Goal: Find specific page/section: Find specific page/section

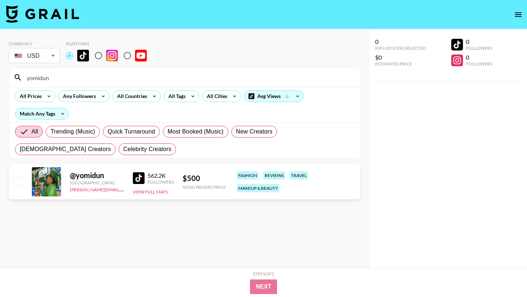
drag, startPoint x: 51, startPoint y: 81, endPoint x: 14, endPoint y: 81, distance: 37.0
click at [14, 81] on div "yomidun" at bounding box center [184, 77] width 351 height 19
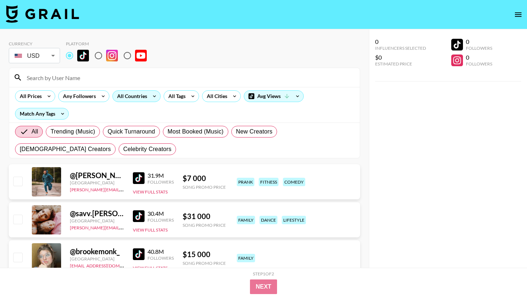
click at [153, 96] on icon at bounding box center [155, 96] width 12 height 11
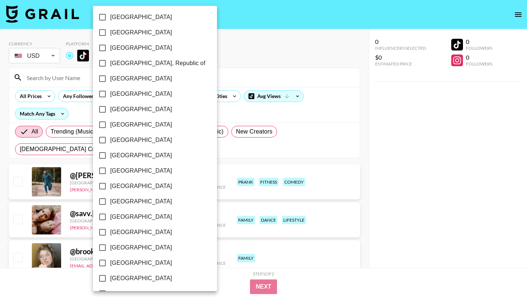
scroll to position [556, 0]
click at [213, 51] on div at bounding box center [263, 148] width 527 height 297
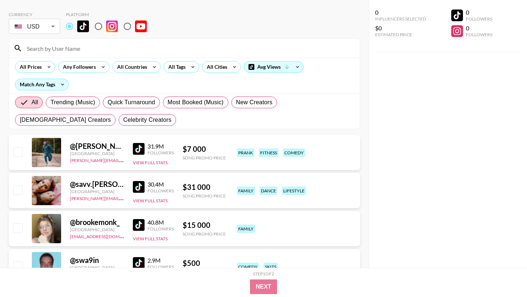
scroll to position [34, 0]
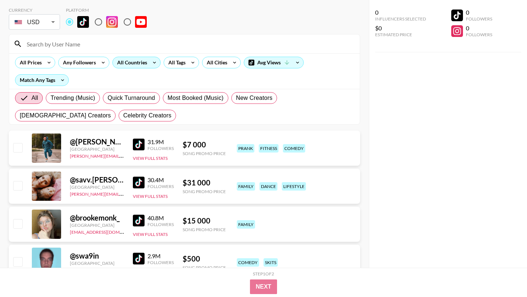
click at [148, 64] on div "All Countries" at bounding box center [131, 62] width 36 height 11
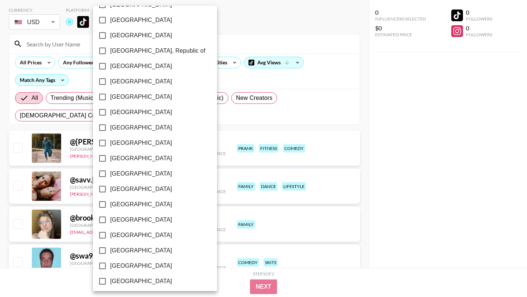
scroll to position [556, 0]
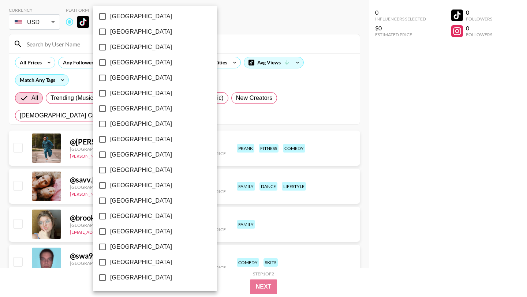
click at [101, 247] on input "[GEOGRAPHIC_DATA]" at bounding box center [102, 246] width 15 height 15
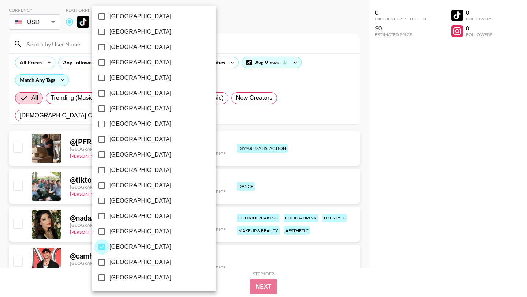
click at [103, 252] on input "[GEOGRAPHIC_DATA]" at bounding box center [101, 246] width 15 height 15
checkbox input "false"
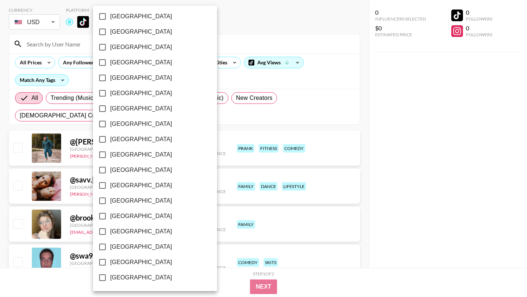
click at [103, 260] on input "[GEOGRAPHIC_DATA]" at bounding box center [102, 262] width 15 height 15
checkbox input "true"
click at [239, 33] on div at bounding box center [263, 148] width 527 height 297
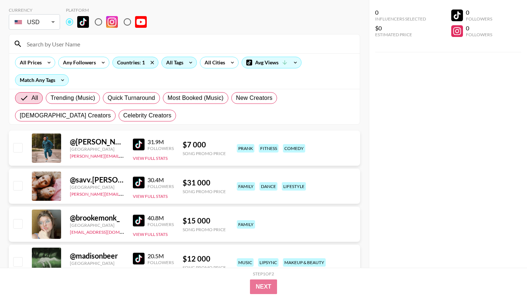
click at [171, 63] on div "All Tags" at bounding box center [173, 62] width 23 height 11
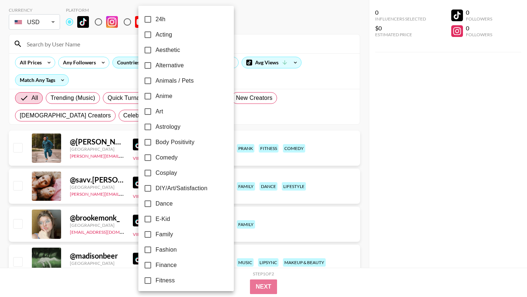
click at [147, 68] on input "Alternative" at bounding box center [147, 65] width 15 height 15
checkbox input "true"
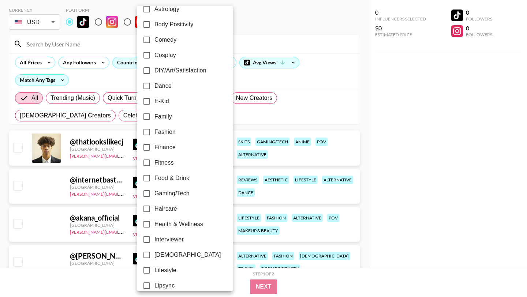
scroll to position [126, 0]
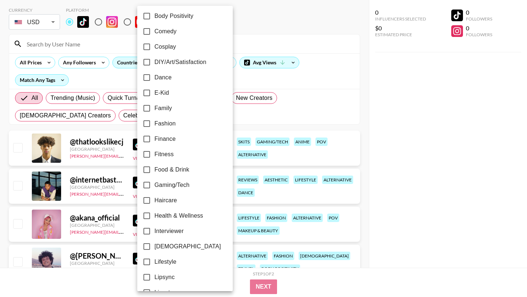
click at [144, 154] on input "Fitness" at bounding box center [146, 154] width 15 height 15
checkbox input "true"
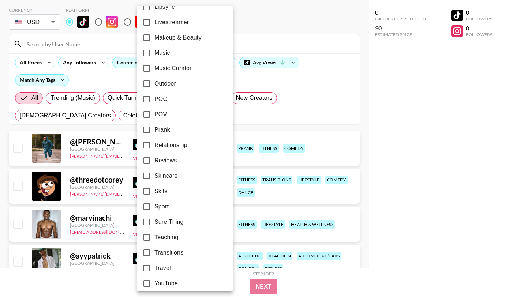
scroll to position [403, 0]
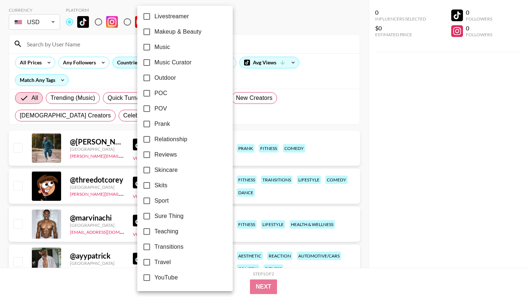
click at [346, 123] on div at bounding box center [263, 148] width 527 height 297
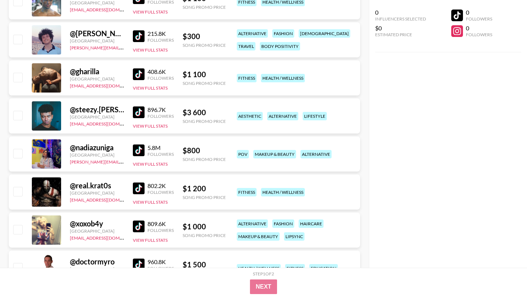
scroll to position [820, 0]
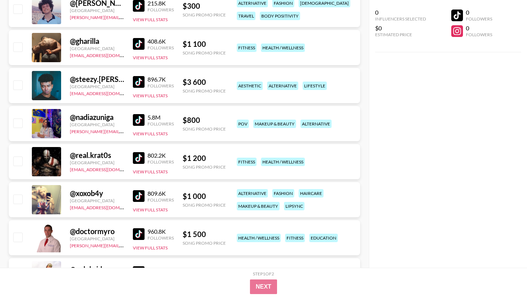
click at [140, 159] on img at bounding box center [139, 158] width 12 height 12
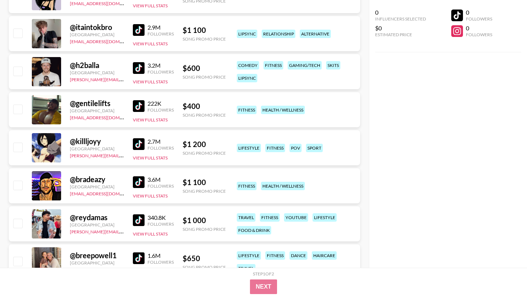
scroll to position [1138, 0]
click at [143, 146] on img at bounding box center [139, 144] width 12 height 12
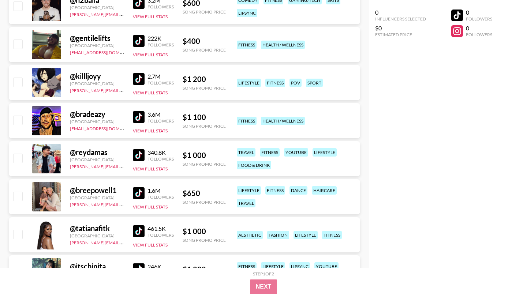
scroll to position [1300, 0]
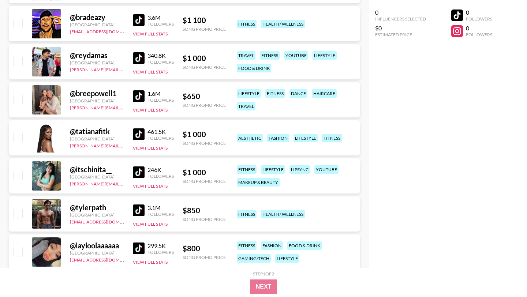
click at [143, 213] on img at bounding box center [139, 211] width 12 height 12
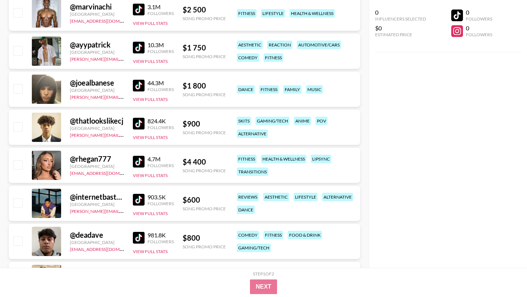
scroll to position [0, 0]
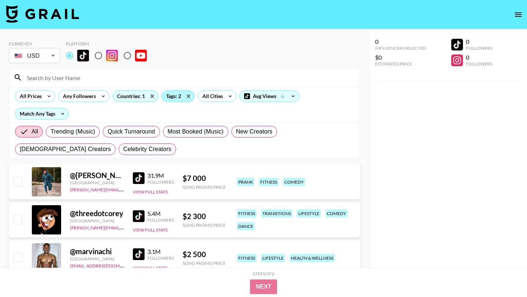
click at [178, 100] on div "Tags: 2" at bounding box center [178, 96] width 33 height 11
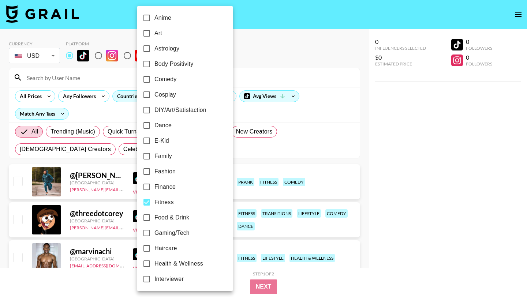
scroll to position [90, 0]
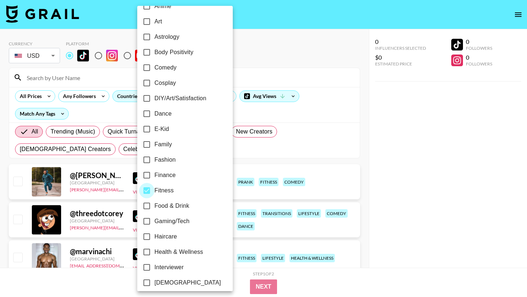
click at [144, 190] on input "Fitness" at bounding box center [146, 190] width 15 height 15
checkbox input "false"
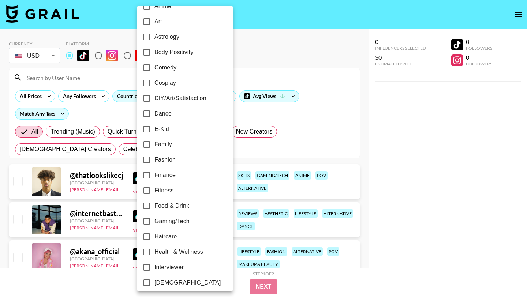
click at [309, 163] on div at bounding box center [263, 148] width 527 height 297
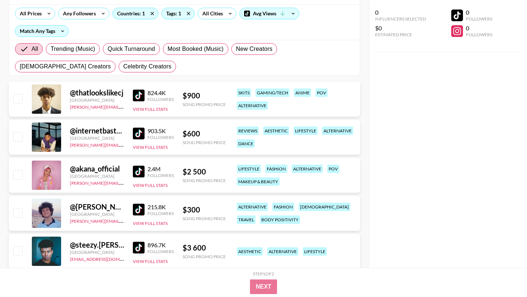
scroll to position [360, 0]
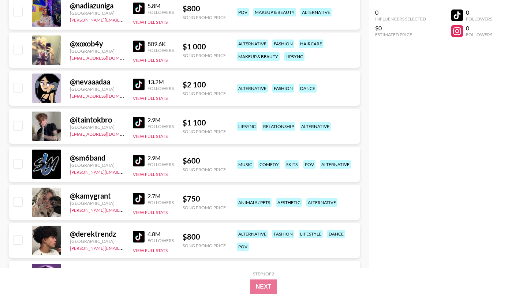
click at [148, 126] on div "Followers" at bounding box center [161, 126] width 26 height 5
click at [134, 116] on div "2.9M Followers View Full Stats" at bounding box center [153, 126] width 41 height 26
click at [137, 123] on img at bounding box center [139, 123] width 12 height 12
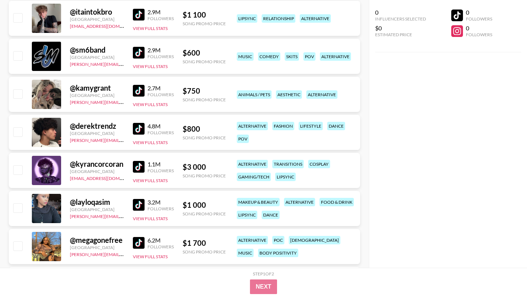
scroll to position [483, 0]
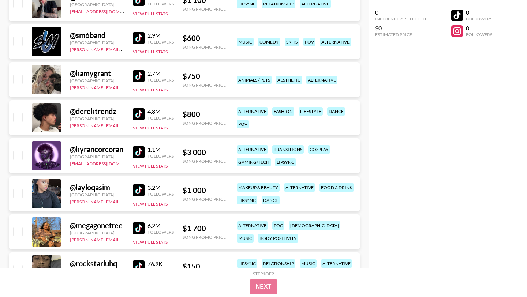
click at [139, 74] on img at bounding box center [139, 76] width 12 height 12
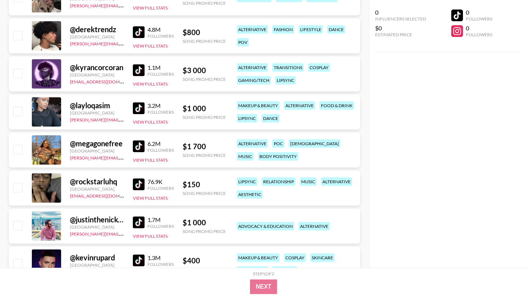
scroll to position [565, 0]
click at [138, 109] on img at bounding box center [139, 108] width 12 height 12
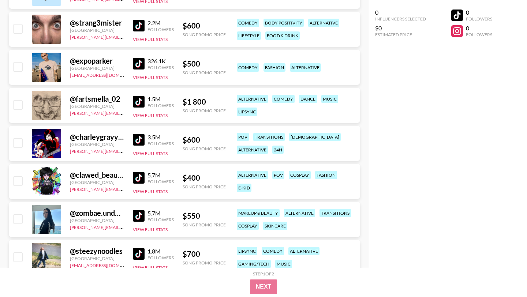
scroll to position [908, 0]
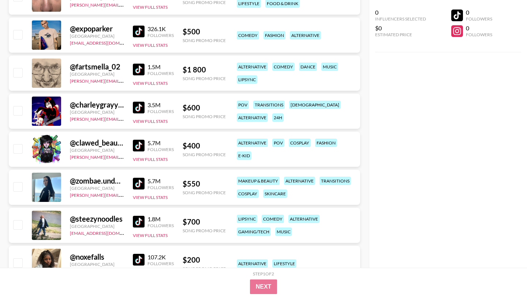
click at [141, 106] on img at bounding box center [139, 108] width 12 height 12
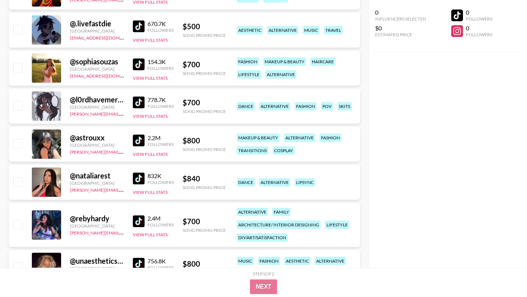
scroll to position [1294, 0]
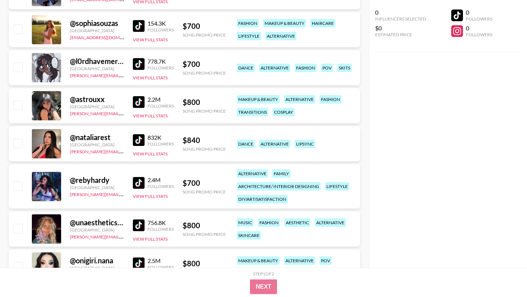
click at [141, 100] on img at bounding box center [139, 102] width 12 height 12
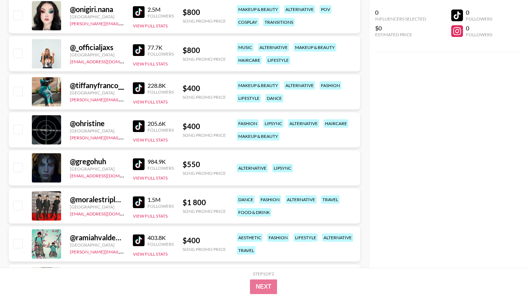
scroll to position [1547, 0]
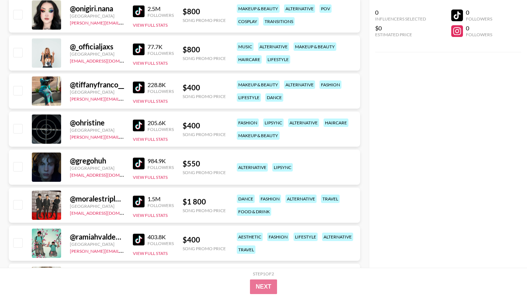
click at [140, 167] on img at bounding box center [139, 164] width 12 height 12
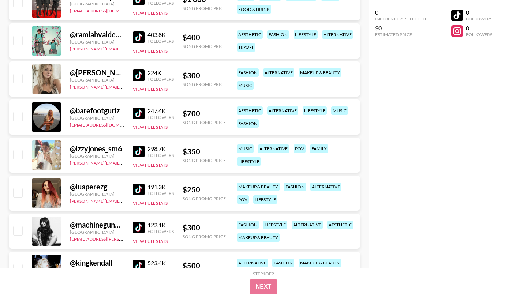
scroll to position [1835, 0]
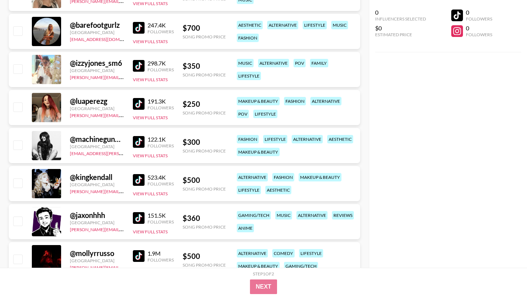
click at [141, 142] on img at bounding box center [139, 142] width 12 height 12
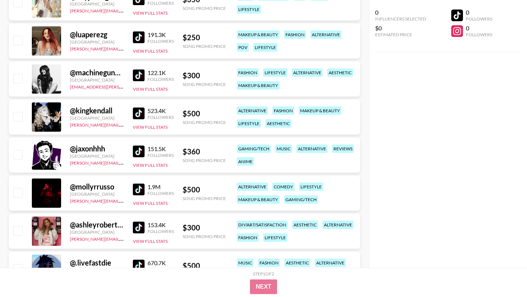
scroll to position [1902, 0]
click at [141, 151] on img at bounding box center [139, 151] width 12 height 12
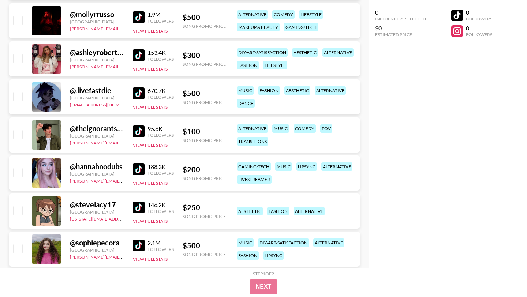
scroll to position [2074, 0]
click at [140, 91] on img at bounding box center [139, 93] width 12 height 12
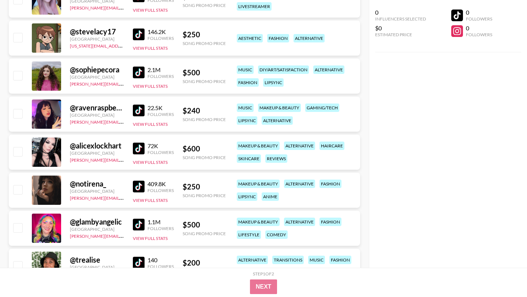
scroll to position [2249, 0]
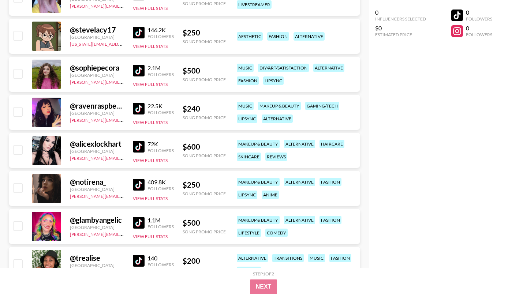
click at [139, 143] on img at bounding box center [139, 147] width 12 height 12
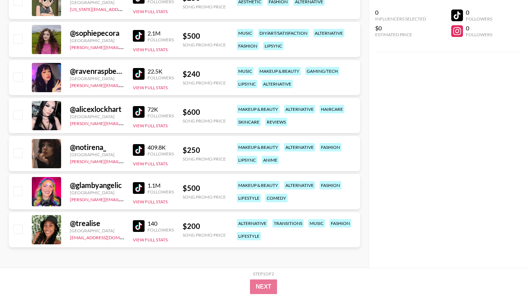
click at [141, 152] on img at bounding box center [139, 150] width 12 height 12
click at [143, 225] on img at bounding box center [139, 226] width 12 height 12
click at [138, 148] on img at bounding box center [139, 150] width 12 height 12
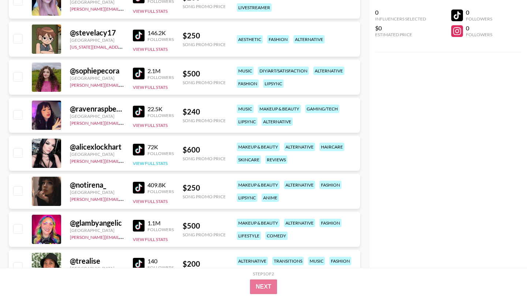
scroll to position [2244, 0]
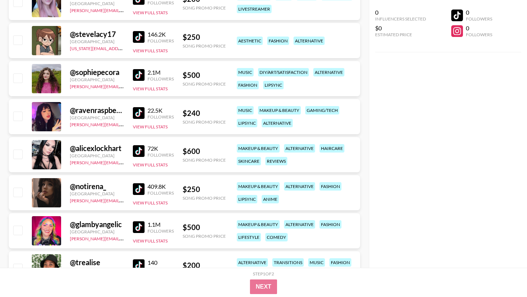
click at [142, 110] on img at bounding box center [139, 113] width 12 height 12
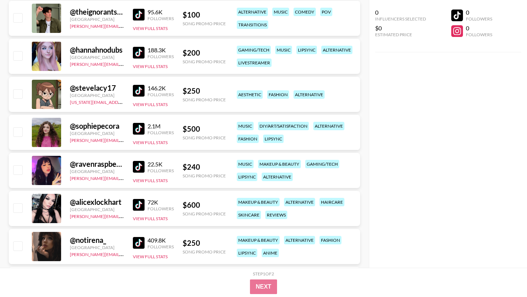
scroll to position [2120, 0]
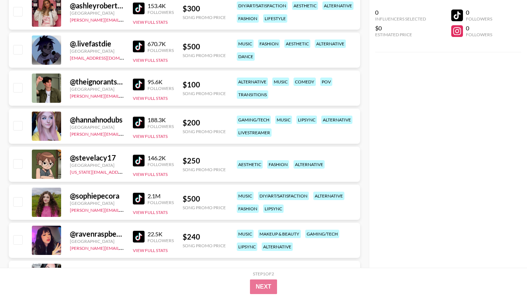
click at [142, 162] on img at bounding box center [139, 161] width 12 height 12
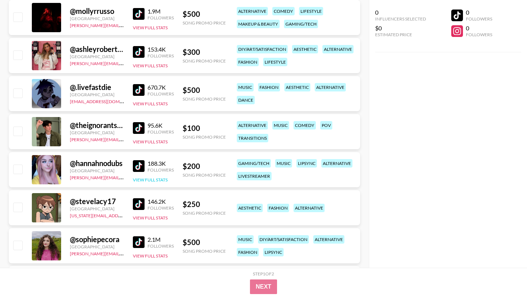
scroll to position [2076, 0]
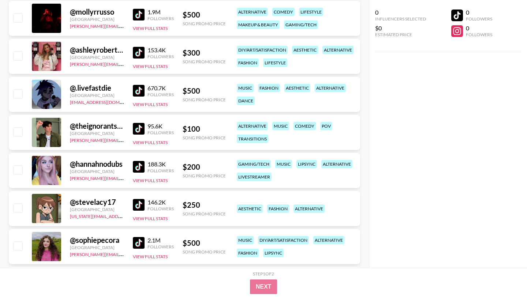
click at [139, 130] on img at bounding box center [139, 129] width 12 height 12
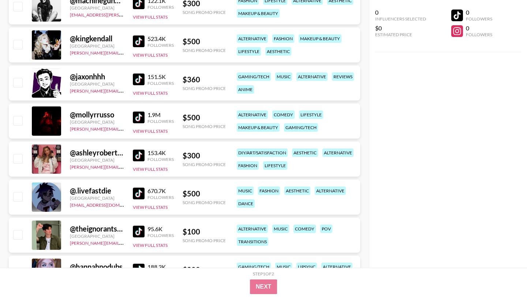
scroll to position [1958, 0]
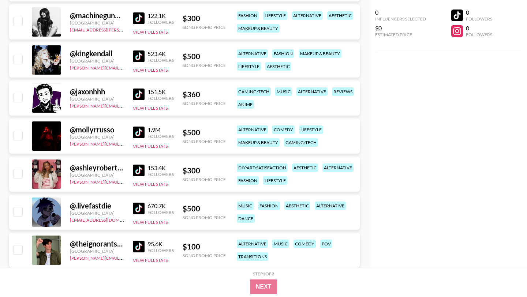
click at [135, 132] on img at bounding box center [139, 133] width 12 height 12
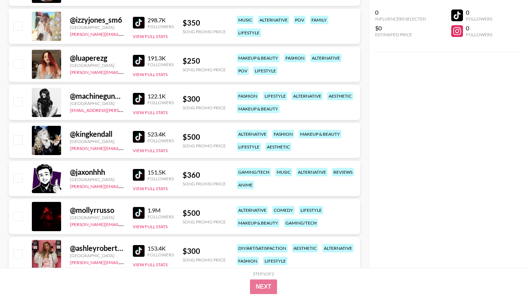
scroll to position [1828, 0]
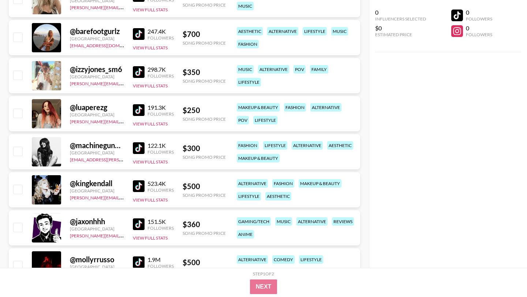
click at [141, 109] on img at bounding box center [139, 110] width 12 height 12
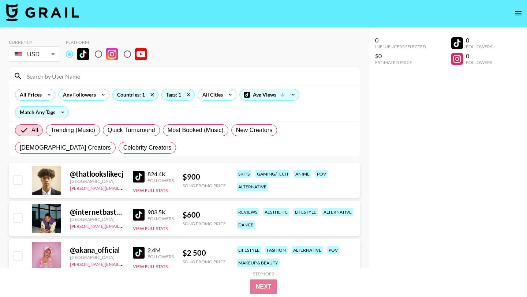
scroll to position [0, 0]
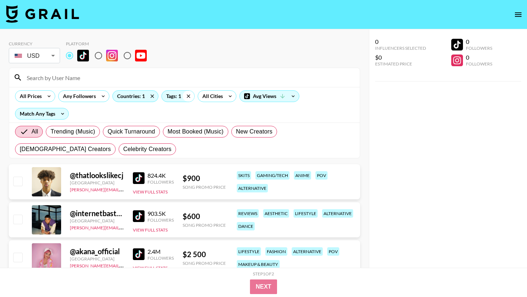
click at [187, 95] on icon at bounding box center [188, 95] width 3 height 3
click at [176, 95] on div "Tags: 1" at bounding box center [178, 96] width 33 height 11
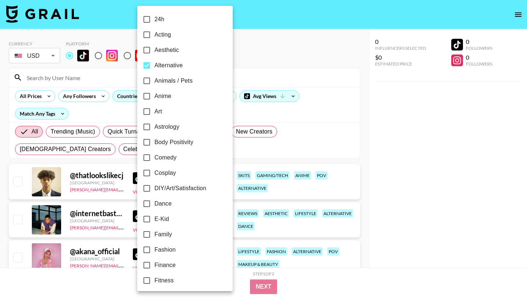
checkbox input "false"
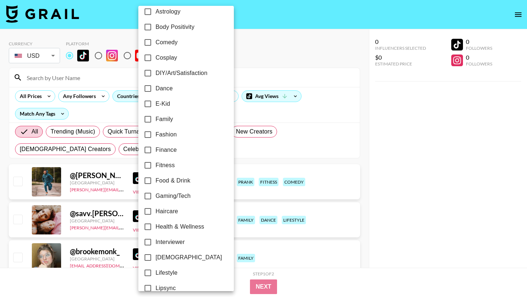
scroll to position [197, 0]
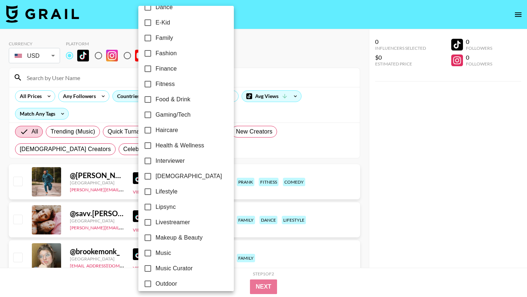
click at [148, 84] on input "Fitness" at bounding box center [147, 84] width 15 height 15
checkbox input "true"
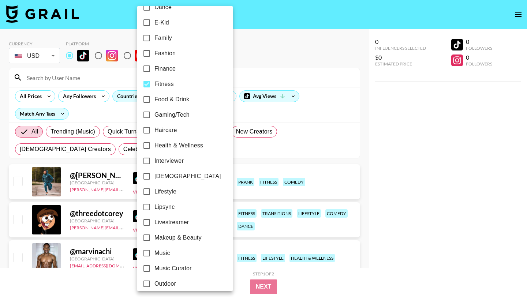
click at [236, 68] on div at bounding box center [263, 148] width 527 height 297
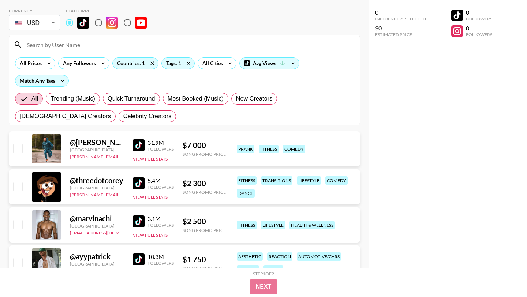
scroll to position [43, 0]
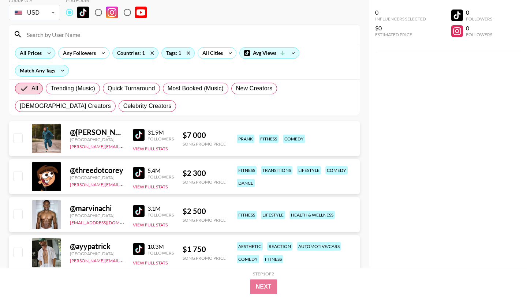
click at [44, 56] on icon at bounding box center [49, 53] width 12 height 11
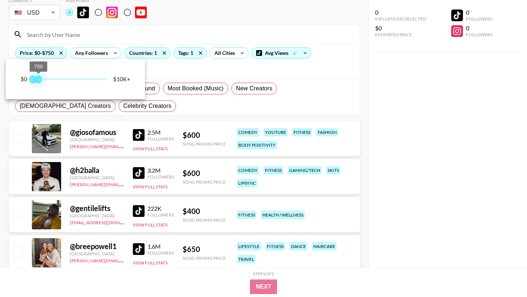
type input "500"
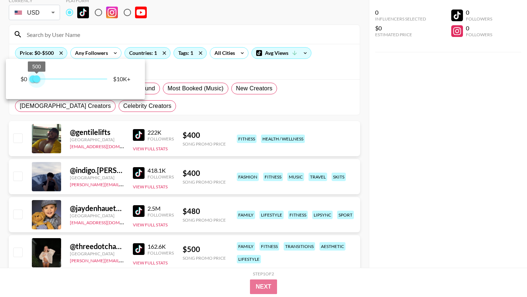
drag, startPoint x: 109, startPoint y: 80, endPoint x: 37, endPoint y: 79, distance: 72.1
click at [37, 79] on span "500" at bounding box center [36, 78] width 7 height 7
click at [161, 115] on div at bounding box center [263, 148] width 527 height 297
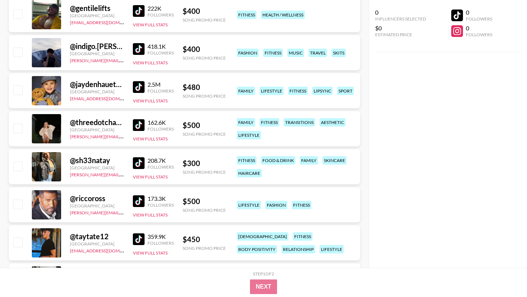
scroll to position [245, 0]
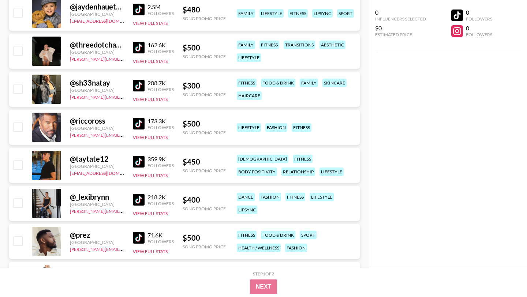
click at [141, 83] on img at bounding box center [139, 86] width 12 height 12
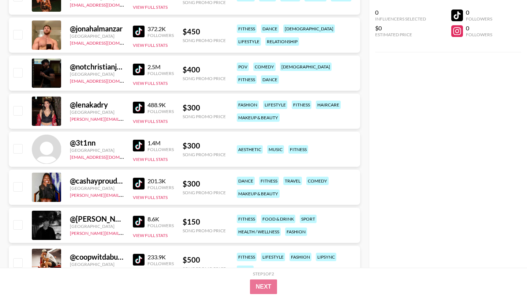
scroll to position [982, 0]
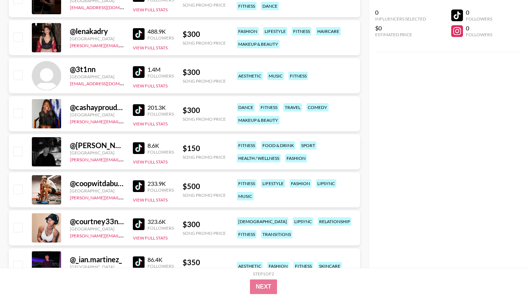
click at [140, 148] on img at bounding box center [139, 148] width 12 height 12
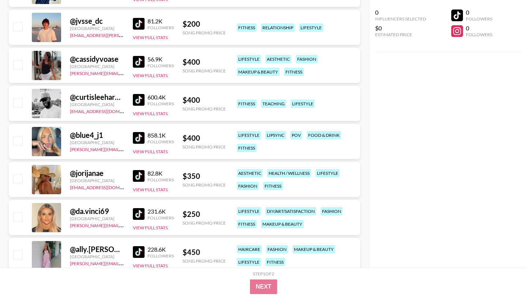
scroll to position [1904, 0]
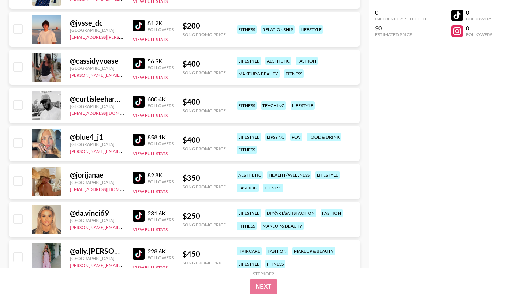
click at [143, 30] on img at bounding box center [139, 26] width 12 height 12
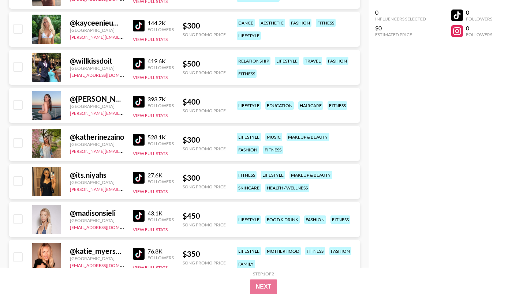
scroll to position [2355, 0]
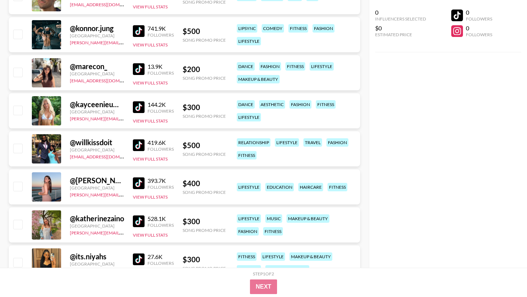
click at [140, 69] on img at bounding box center [139, 69] width 12 height 12
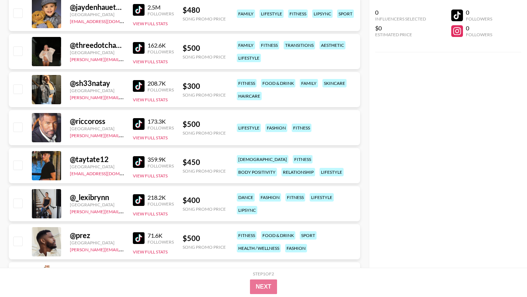
scroll to position [0, 0]
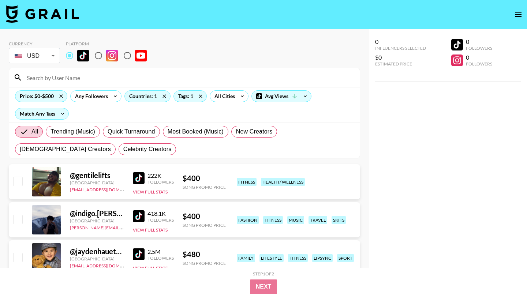
click at [186, 102] on div "Tags: 1" at bounding box center [190, 96] width 33 height 12
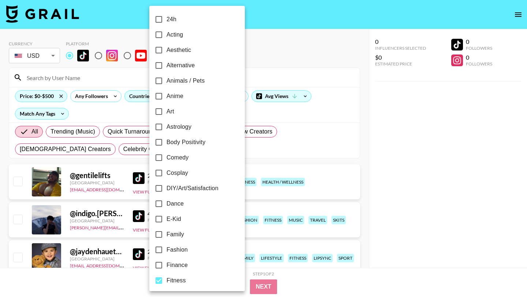
click at [160, 279] on input "Fitness" at bounding box center [158, 280] width 15 height 15
checkbox input "false"
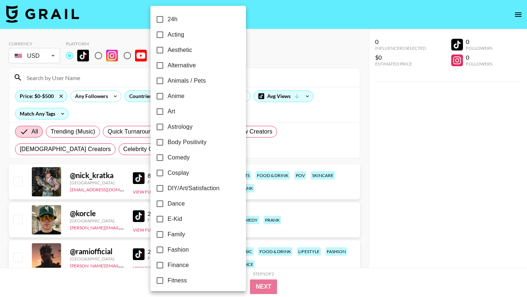
scroll to position [264, 0]
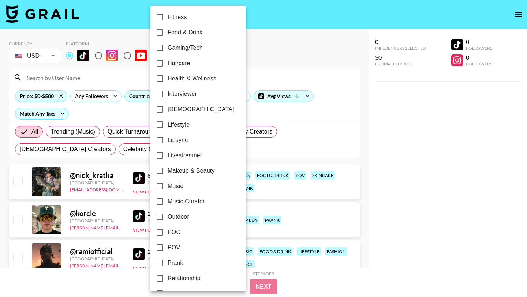
click at [160, 201] on input "Music Curator" at bounding box center [159, 201] width 15 height 15
checkbox input "true"
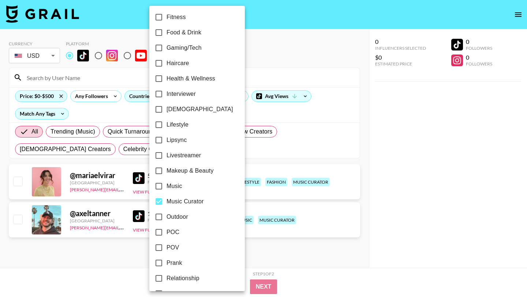
click at [314, 152] on div at bounding box center [263, 148] width 527 height 297
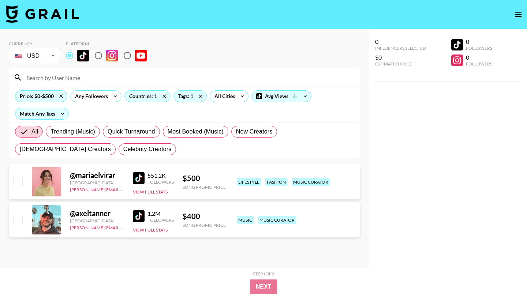
click at [138, 214] on img at bounding box center [139, 216] width 12 height 12
click at [78, 81] on input at bounding box center [188, 78] width 333 height 12
paste input "chicgyalxx"
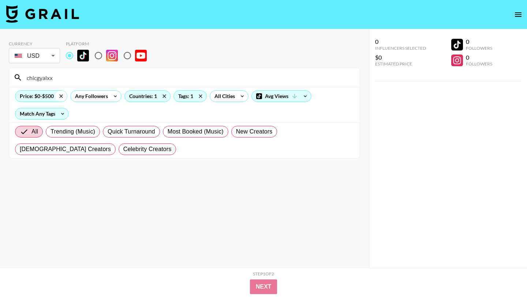
click at [61, 94] on icon at bounding box center [61, 96] width 12 height 11
click at [190, 93] on icon at bounding box center [189, 96] width 12 height 11
click at [153, 95] on icon at bounding box center [152, 96] width 12 height 11
click at [96, 78] on input "chicgyalxx" at bounding box center [188, 78] width 333 height 12
type input "chicgyalxx"
